Goal: Find specific page/section

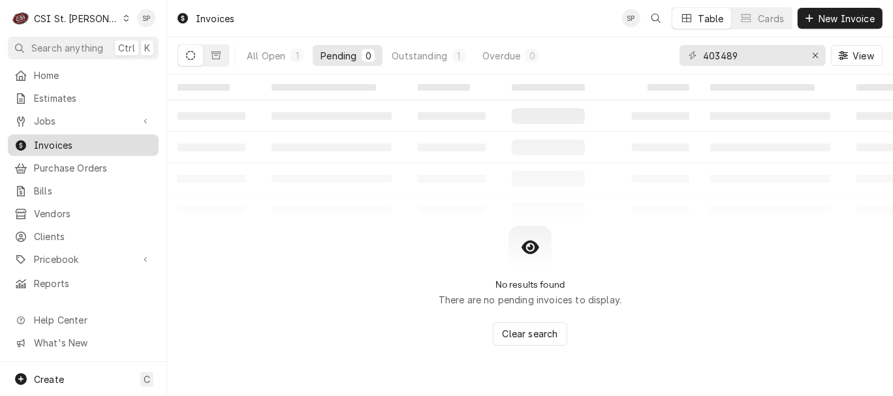
click at [112, 139] on span "Invoices" at bounding box center [93, 145] width 118 height 14
click at [814, 56] on icon "Erase input" at bounding box center [814, 55] width 5 height 5
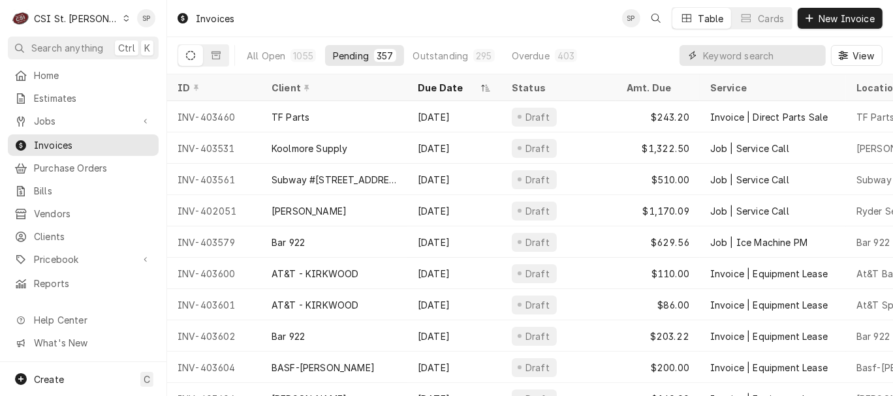
click at [783, 57] on input "Dynamic Content Wrapper" at bounding box center [761, 55] width 116 height 21
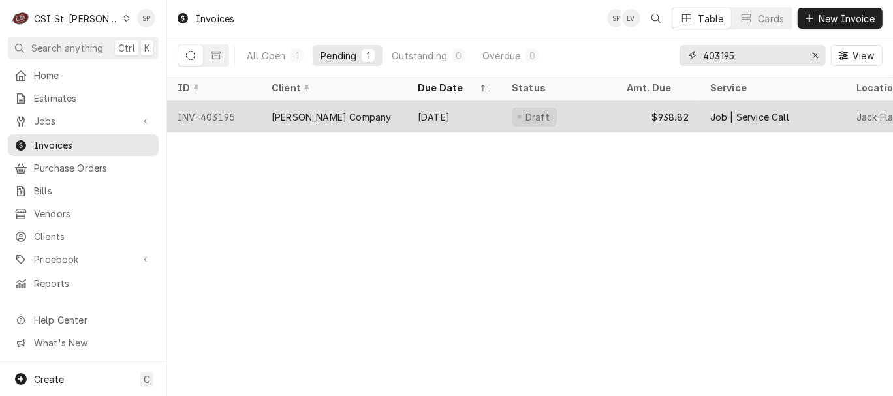
type input "403195"
click at [286, 112] on div "[PERSON_NAME] Company" at bounding box center [330, 117] width 119 height 14
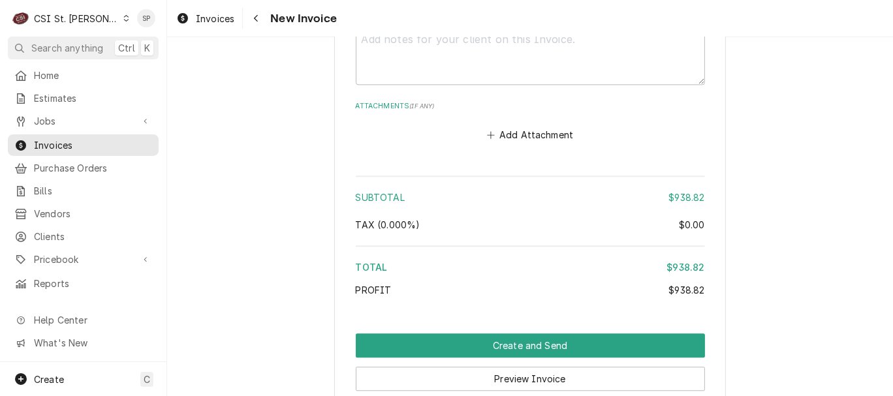
scroll to position [2605, 0]
